Goal: Task Accomplishment & Management: Use online tool/utility

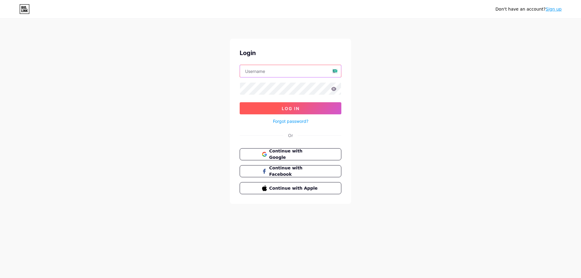
type input "[EMAIL_ADDRESS][DOMAIN_NAME]"
click at [302, 111] on button "Log In" at bounding box center [291, 108] width 102 height 12
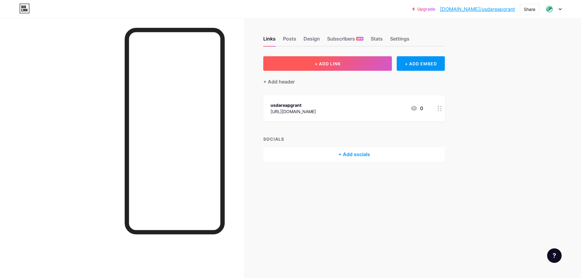
click at [318, 63] on span "+ ADD LINK" at bounding box center [328, 63] width 26 height 5
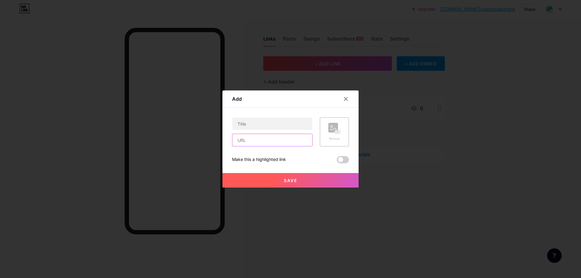
click at [260, 143] on input "text" at bounding box center [273, 140] width 80 height 12
paste input "[URL][DOMAIN_NAME]"
type input "[URL][DOMAIN_NAME]"
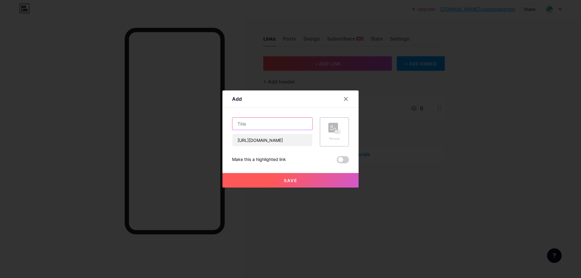
click at [249, 123] on input "text" at bounding box center [273, 124] width 80 height 12
paste input "USDA REAP Grants : Empowering Rural America with Clean Energy Solutions"
type input "USDA REAP Grants : Empowering Rural America with Clean Energy Solutions"
click at [280, 183] on button "Save" at bounding box center [291, 180] width 136 height 15
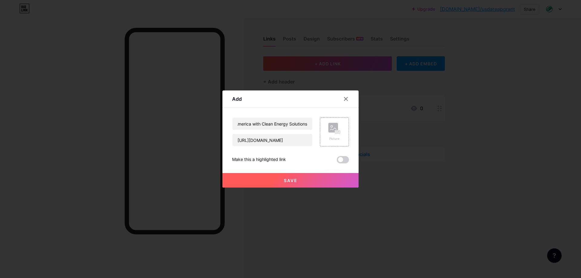
scroll to position [0, 0]
